Goal: Task Accomplishment & Management: Manage account settings

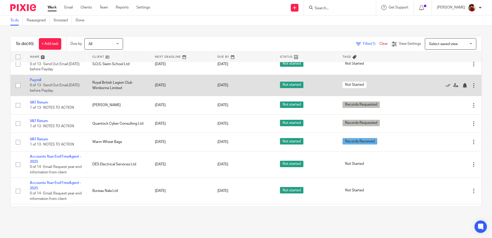
scroll to position [592, 0]
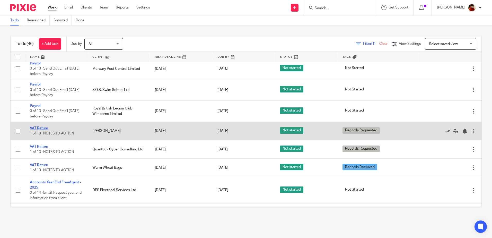
click at [38, 128] on link "VAT Return" at bounding box center [39, 128] width 18 height 4
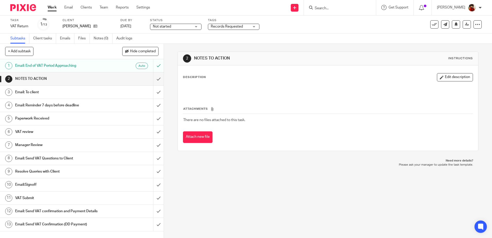
click at [28, 184] on h1 "Email:Signoff" at bounding box center [59, 185] width 89 height 8
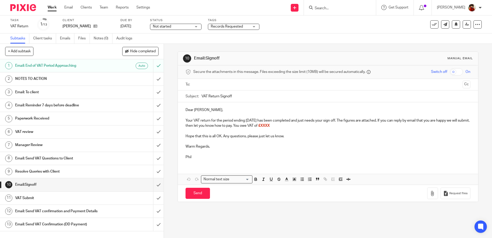
click at [203, 109] on p "Dear [PERSON_NAME]," at bounding box center [327, 109] width 285 height 5
drag, startPoint x: 209, startPoint y: 125, endPoint x: 307, endPoint y: 125, distance: 98.5
click at [307, 125] on p "Your VAT return for the period ending [DATE] has been completed and just needs …" at bounding box center [327, 123] width 285 height 11
click at [213, 125] on p "Your VAT return for the period ending August 31, 2025 has been completed and ju…" at bounding box center [327, 123] width 285 height 11
click at [267, 126] on p "Your VAT return for the period ending August 31, 2025 has been completed and ju…" at bounding box center [327, 123] width 285 height 11
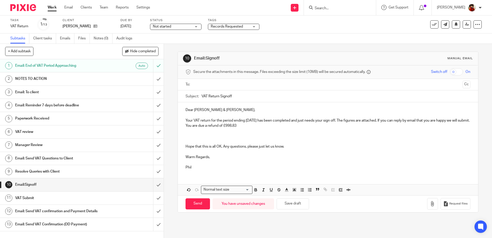
click at [185, 135] on p at bounding box center [327, 136] width 285 height 5
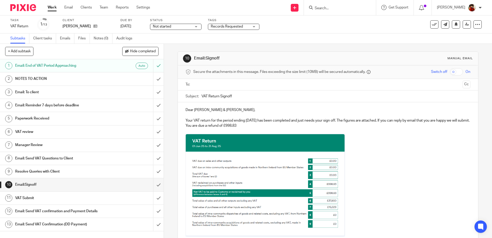
click at [210, 84] on input "text" at bounding box center [327, 85] width 265 height 6
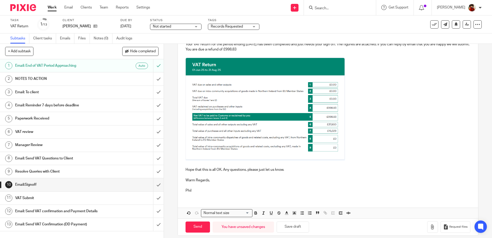
scroll to position [83, 0]
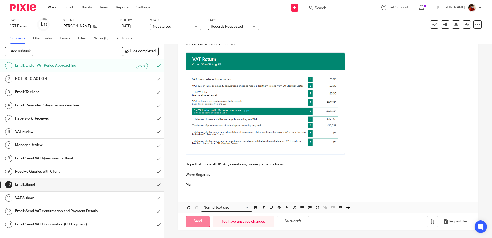
click at [202, 220] on input "Send" at bounding box center [197, 221] width 24 height 11
type input "Sent"
click at [255, 25] on div "Records Requested" at bounding box center [233, 27] width 51 height 6
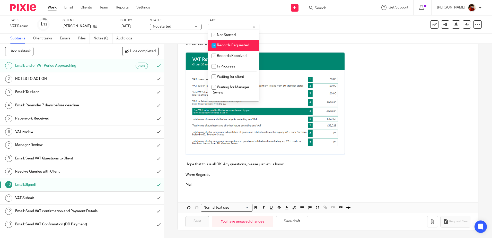
click at [213, 44] on input "checkbox" at bounding box center [214, 46] width 10 height 10
checkbox input "false"
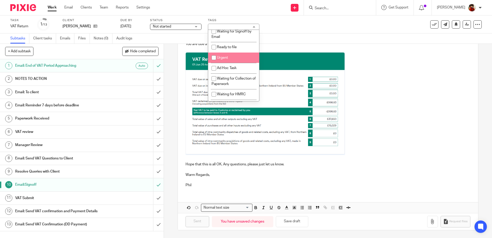
scroll to position [77, 0]
click at [214, 58] on input "checkbox" at bounding box center [214, 57] width 10 height 10
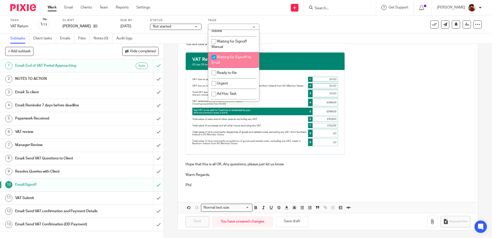
checkbox input "true"
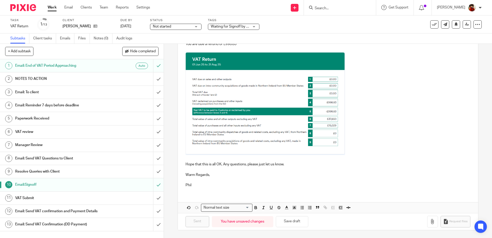
click at [292, 21] on div "Task VAT Return Save VAT Return 1 /13 Client Bailey, Martin Due by 6 Oct 2025 S…" at bounding box center [206, 24] width 393 height 12
click at [196, 27] on div "Not started Not started" at bounding box center [175, 27] width 51 height 6
click at [168, 44] on span "In progress" at bounding box center [163, 45] width 18 height 4
click at [183, 20] on label "Status" at bounding box center [175, 20] width 51 height 4
click at [54, 9] on link "Work" at bounding box center [52, 7] width 9 height 5
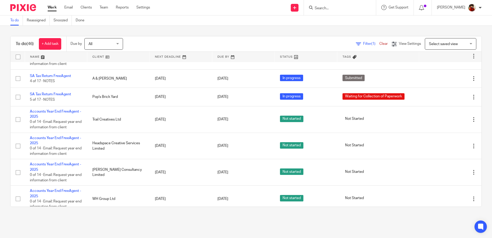
scroll to position [863, 0]
